Goal: Entertainment & Leisure: Consume media (video, audio)

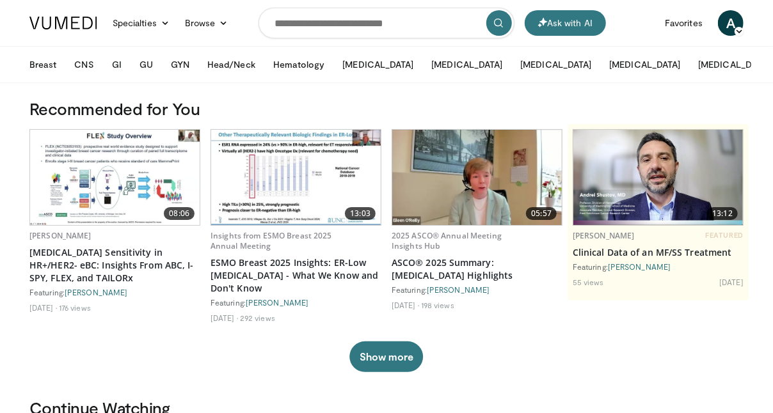
click at [440, 190] on img at bounding box center [476, 177] width 169 height 95
